Goal: Find specific page/section: Find specific page/section

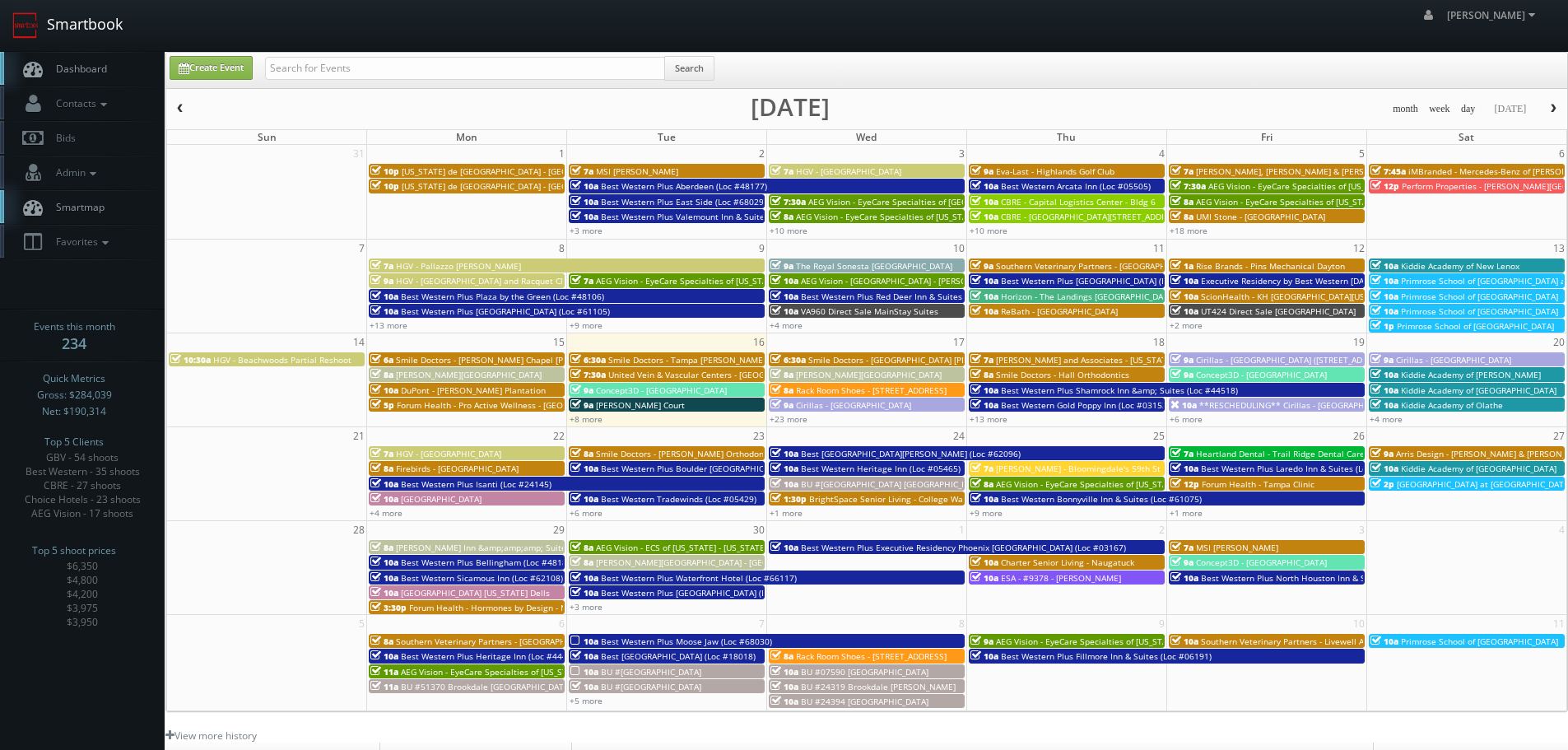
click at [100, 22] on link "Smartbook" at bounding box center [68, 25] width 135 height 51
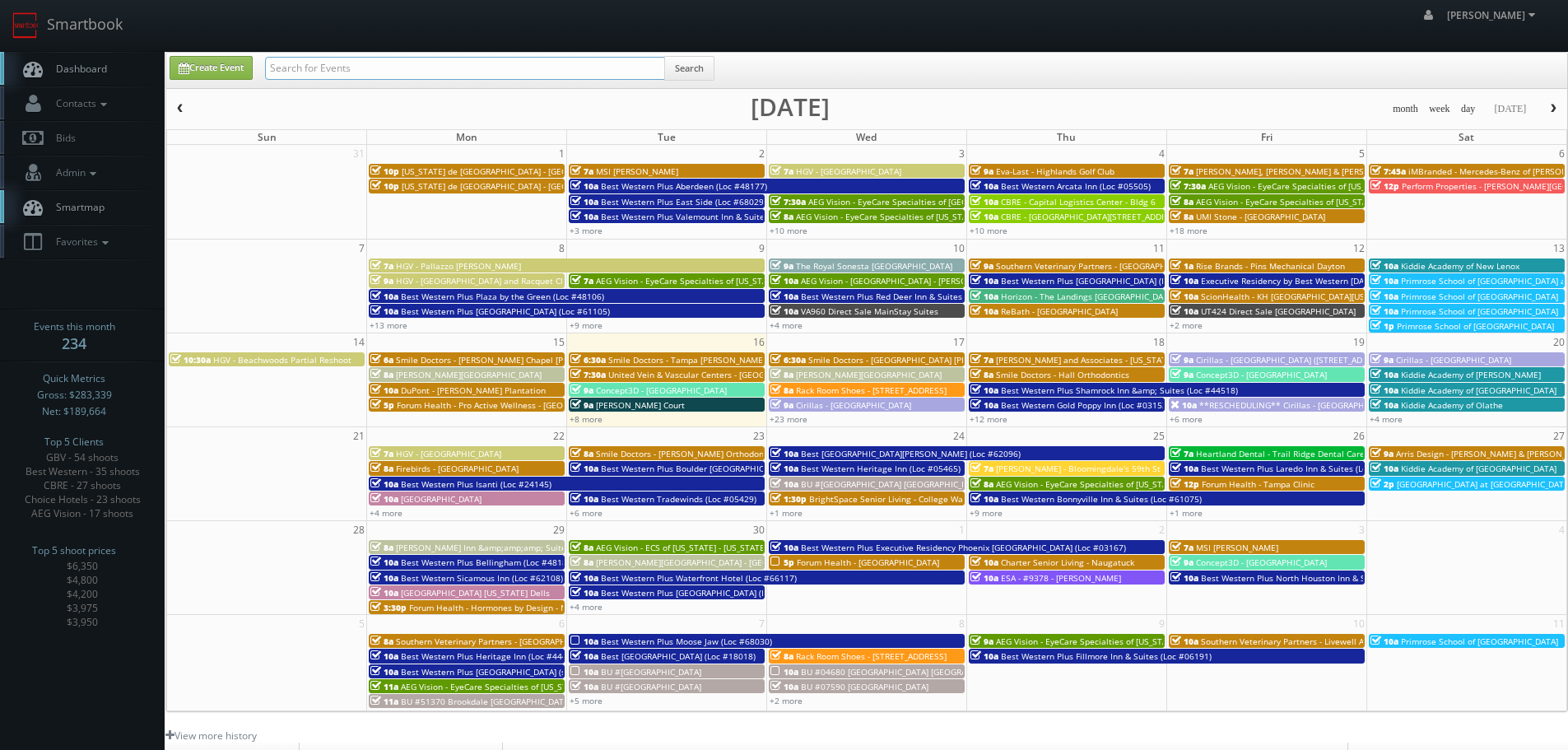
click at [524, 70] on input "text" at bounding box center [465, 69] width 400 height 24
type input "[PERSON_NAME]"
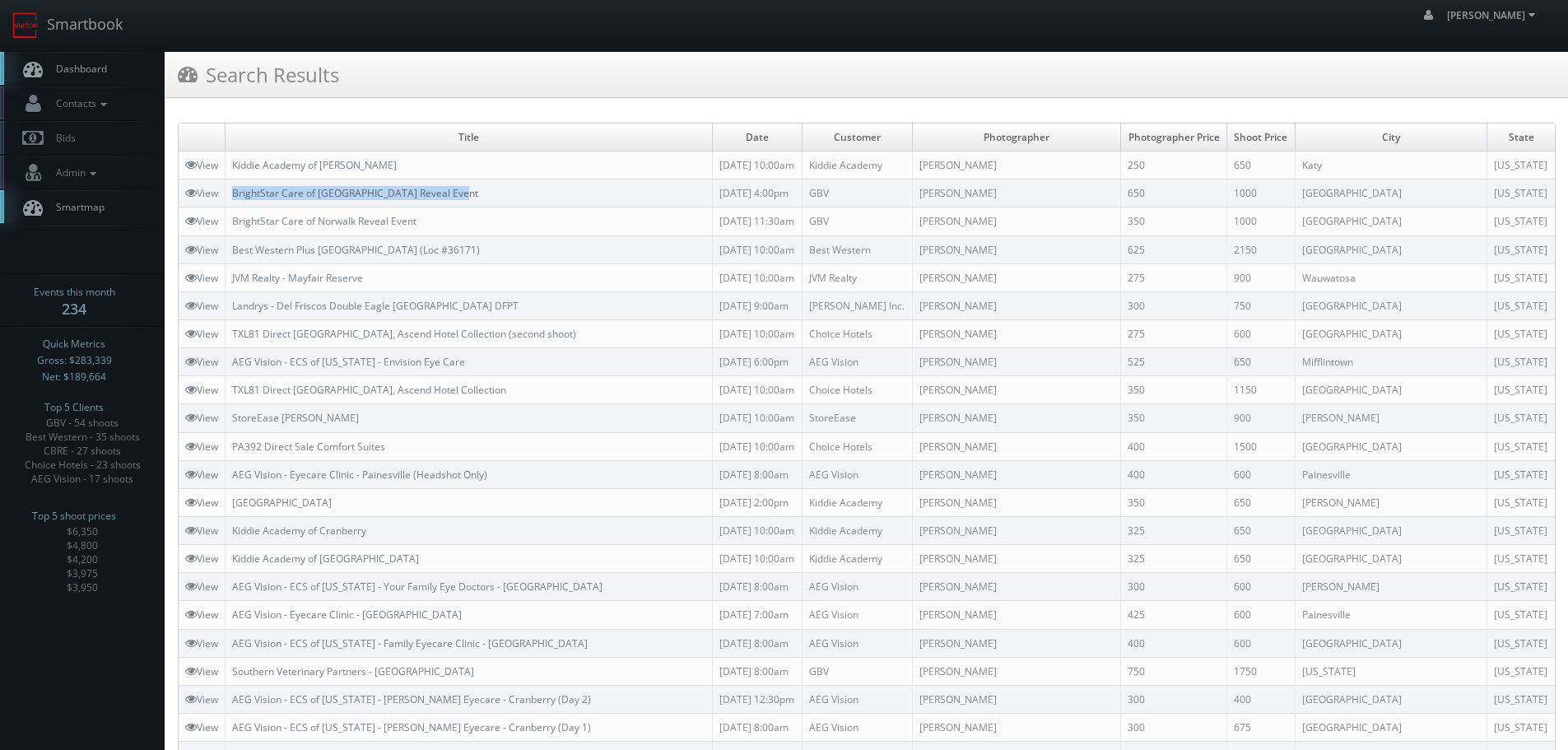
copy link "BrightStar Care of [GEOGRAPHIC_DATA] Reveal Event"
drag, startPoint x: 484, startPoint y: 190, endPoint x: 236, endPoint y: 192, distance: 248.0
click at [236, 192] on td "BrightStar Care of Charlottesville Reveal Event" at bounding box center [469, 193] width 487 height 28
